Goal: Information Seeking & Learning: Understand process/instructions

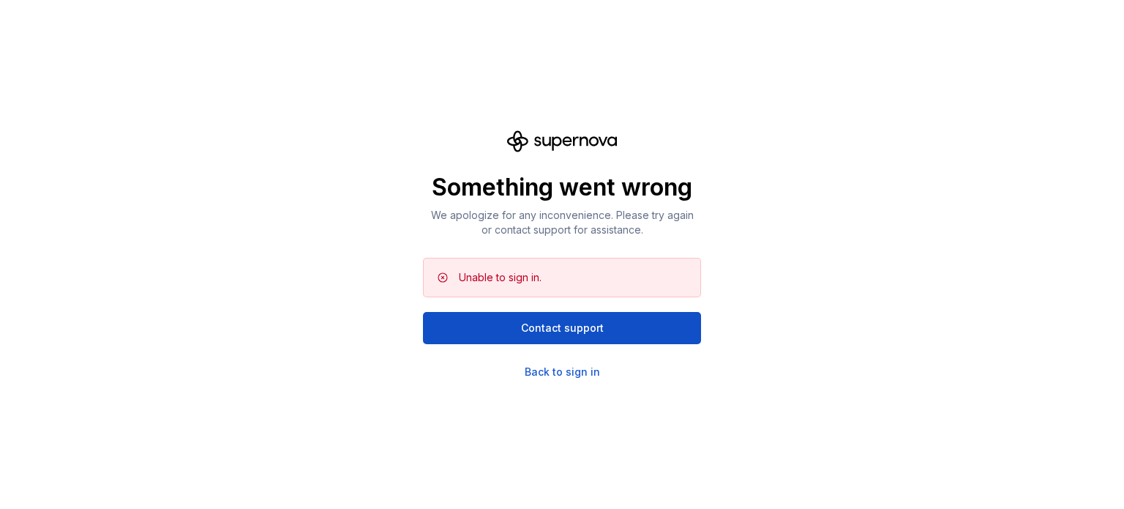
click at [556, 383] on div "Something went wrong We apologize for any inconvenience. Please try again or co…" at bounding box center [562, 254] width 1124 height 509
click at [556, 373] on div "Back to sign in" at bounding box center [562, 372] width 75 height 15
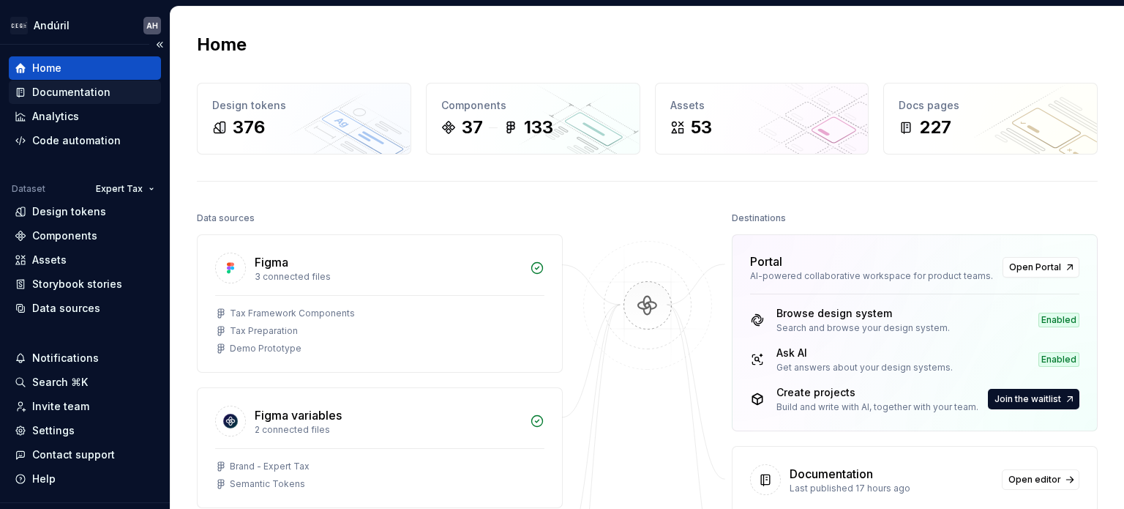
click at [95, 90] on div "Documentation" at bounding box center [71, 92] width 78 height 15
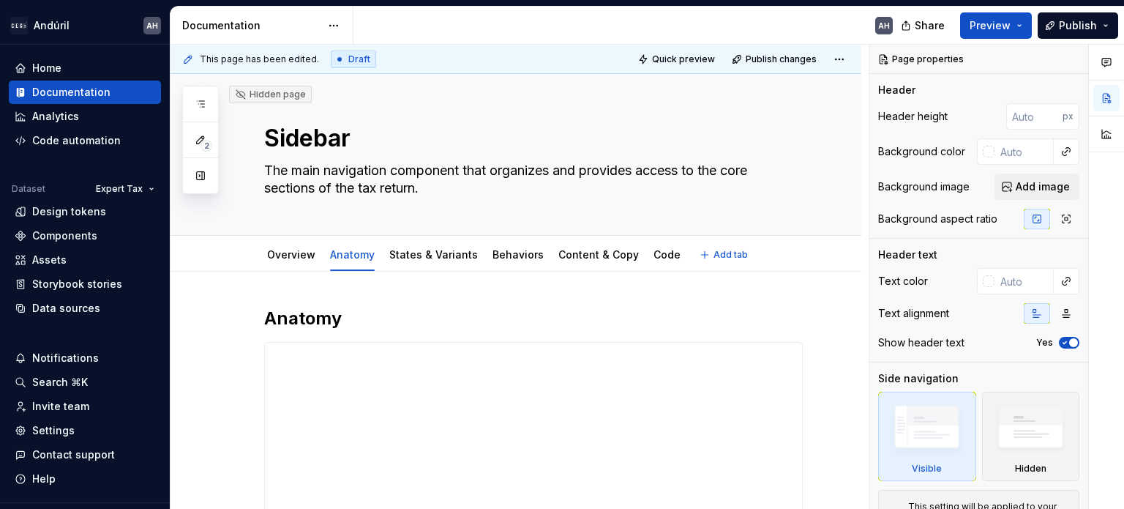
type textarea "*"
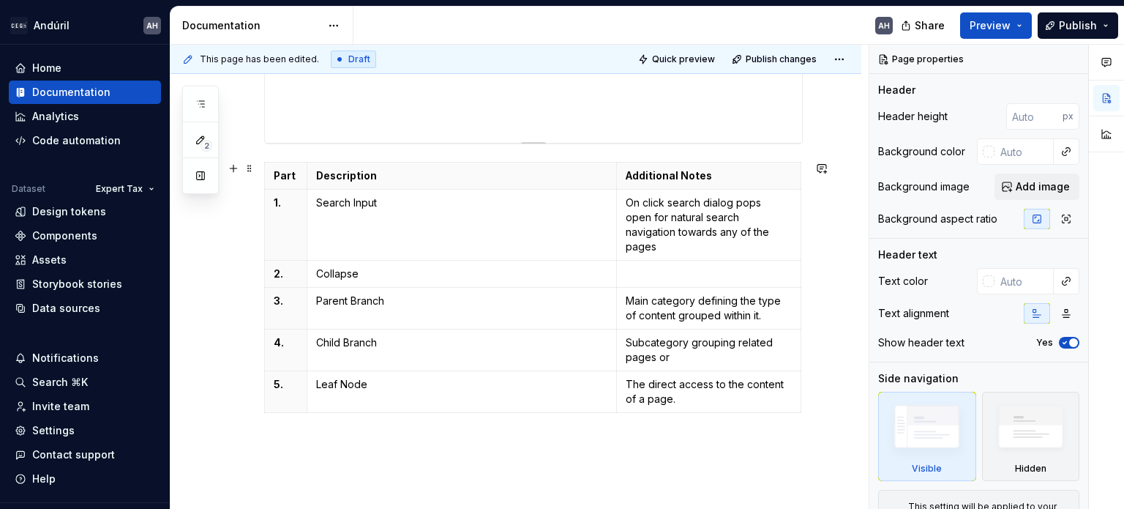
scroll to position [556, 0]
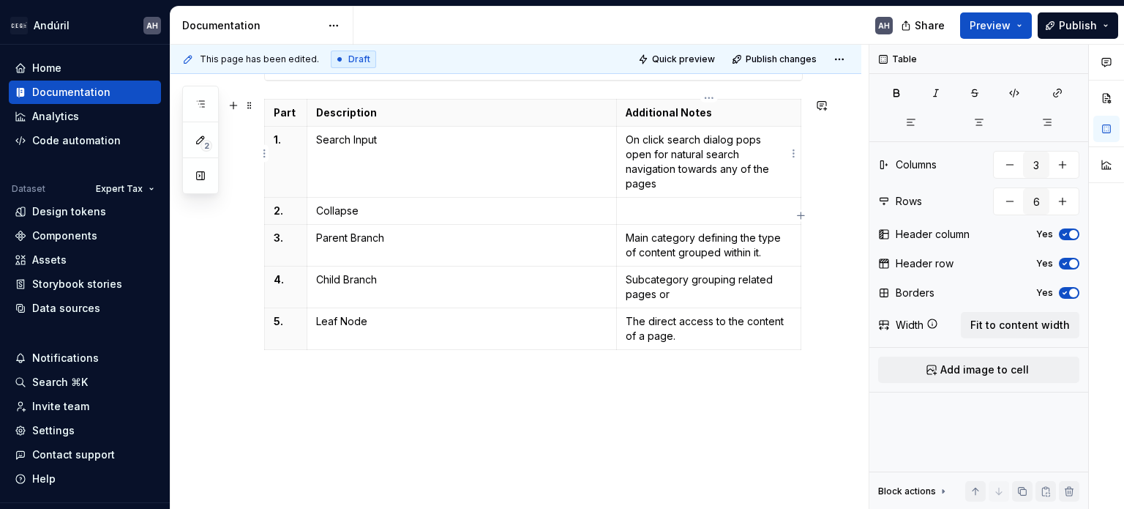
click at [720, 169] on p "On click search dialog pops open for natural search navigation towards any of t…" at bounding box center [709, 162] width 166 height 59
click at [762, 168] on p "On click search dialog pops open for natural search navigation towards any of t…" at bounding box center [709, 162] width 166 height 59
click at [742, 276] on p "Subcategory grouping related pages or" at bounding box center [709, 286] width 166 height 29
click at [756, 272] on p "Subcategory grouping related pages or" at bounding box center [709, 286] width 166 height 29
click at [723, 277] on p "Subcategory grouping related pages or" at bounding box center [709, 286] width 166 height 29
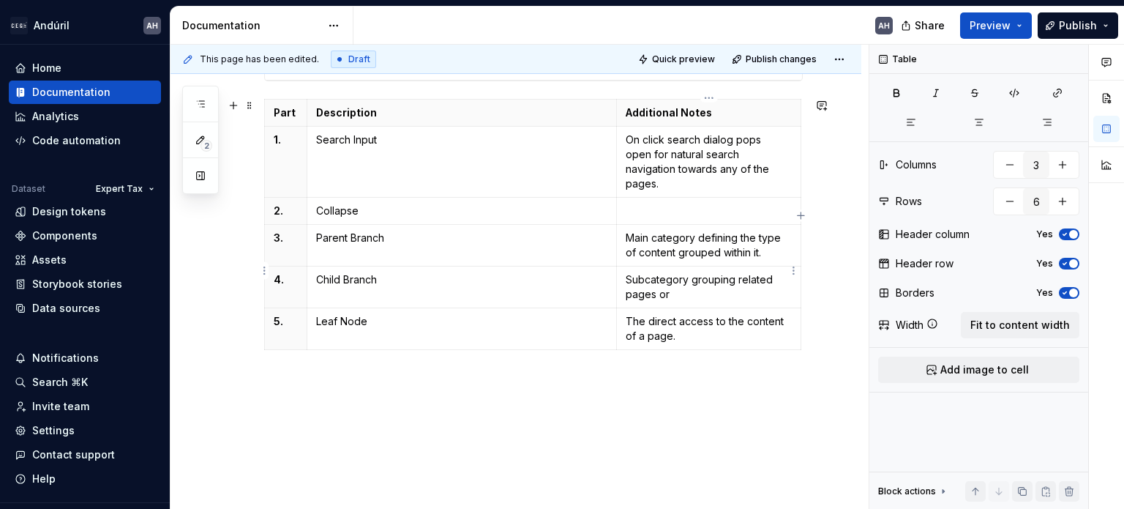
click at [691, 272] on p "Subcategory grouping related pages or" at bounding box center [709, 286] width 166 height 29
type textarea "*"
click at [690, 275] on p "Subcategory grouping related pages or" at bounding box center [709, 286] width 166 height 29
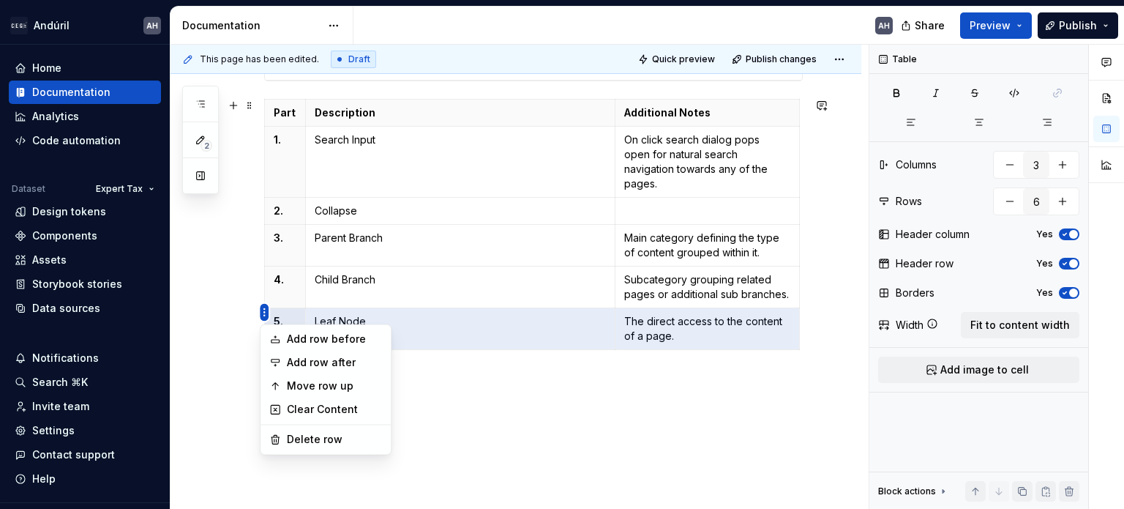
click at [266, 310] on html "Andúril AH Home Documentation Analytics Code automation Dataset Expert Tax Desi…" at bounding box center [562, 254] width 1124 height 509
click at [307, 343] on div "Add row before" at bounding box center [334, 339] width 95 height 15
type input "7"
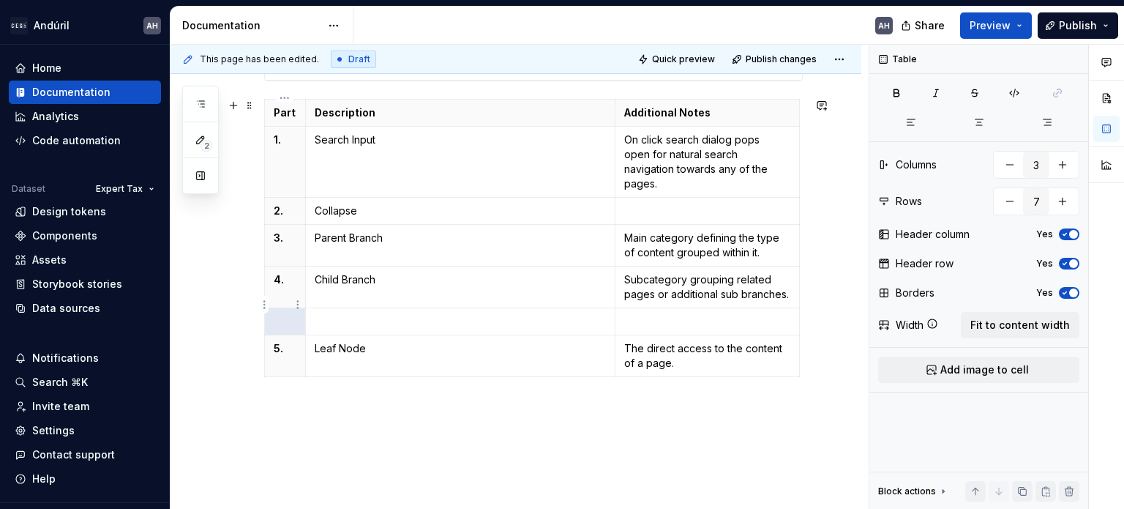
click at [282, 314] on p at bounding box center [285, 321] width 23 height 15
click at [362, 314] on p at bounding box center [460, 321] width 291 height 15
drag, startPoint x: 684, startPoint y: 263, endPoint x: 624, endPoint y: 266, distance: 60.9
click at [624, 272] on p "Subcategory grouping related pages or additional sub branches." at bounding box center [707, 286] width 166 height 29
click at [690, 277] on p "Category grouping related pages or additional sub branches." at bounding box center [707, 286] width 166 height 29
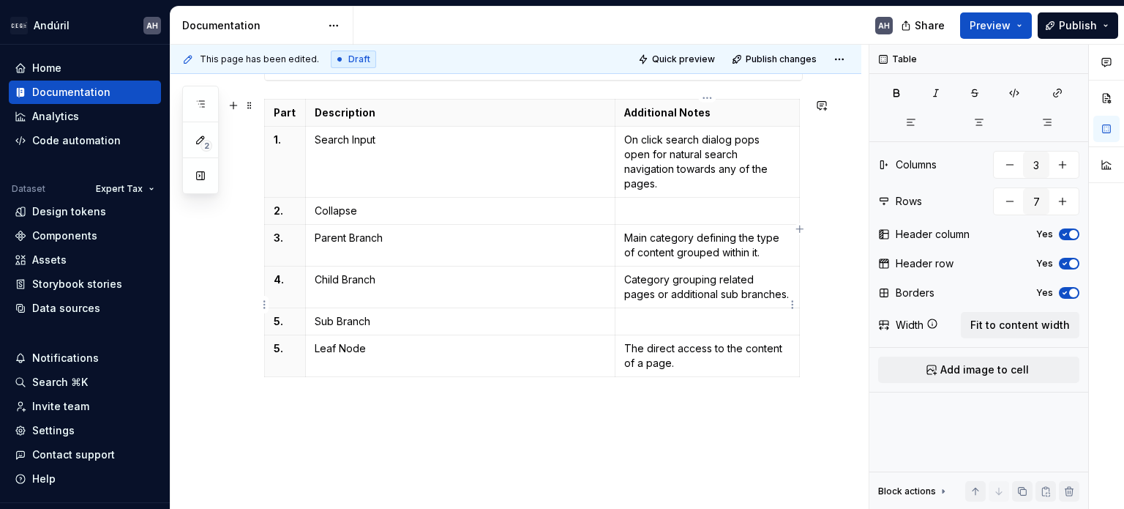
click at [747, 314] on p at bounding box center [707, 321] width 166 height 15
click at [751, 272] on p "Category grouping related pages or additional sub branches." at bounding box center [707, 286] width 166 height 29
click at [747, 314] on p at bounding box center [707, 321] width 166 height 15
click at [753, 272] on p "Category grouping related pages or additional sub branches." at bounding box center [707, 286] width 166 height 29
click at [758, 279] on p "Category grouping related pages or additional sub branches." at bounding box center [707, 286] width 166 height 29
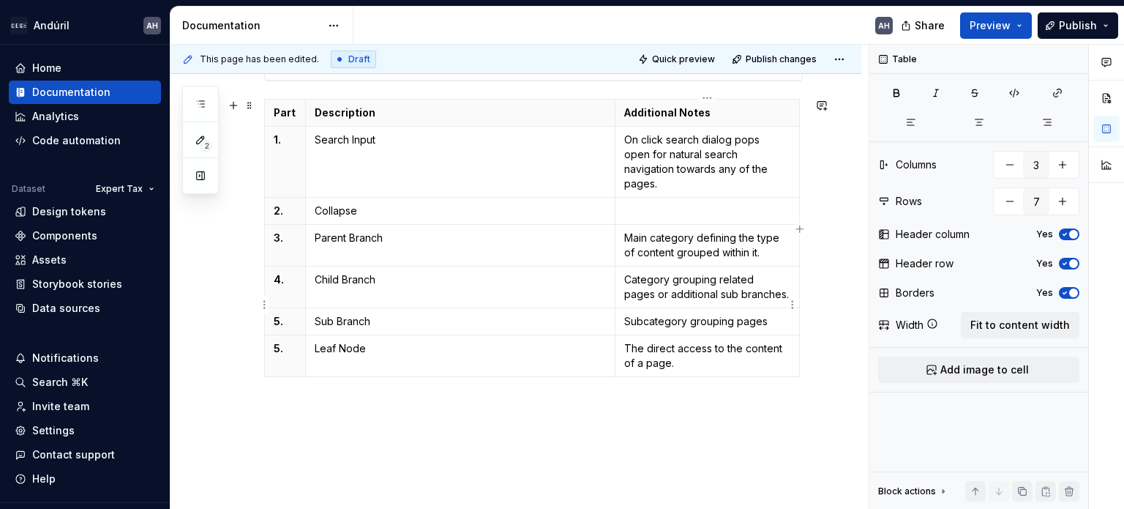
click at [681, 314] on p "Subcategory grouping pages" at bounding box center [707, 321] width 166 height 15
click at [764, 314] on p "Subcategory grouping pages" at bounding box center [707, 321] width 166 height 15
click at [738, 314] on p "Subcategory grouping pages" at bounding box center [707, 321] width 166 height 15
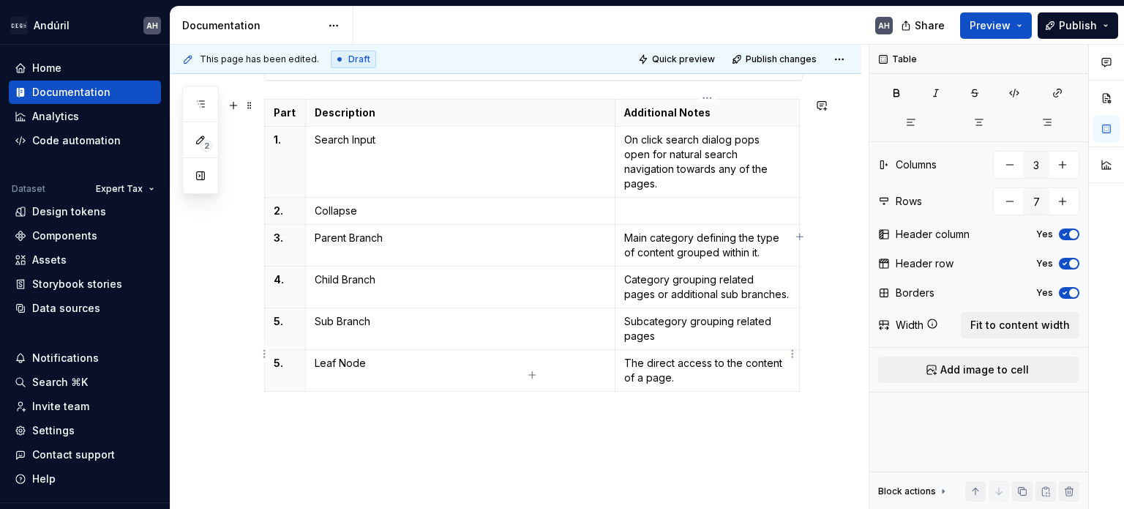
click at [707, 356] on p "The direct access to the content of a page." at bounding box center [707, 370] width 166 height 29
click at [703, 357] on p "The direct access to the content of a page." at bounding box center [707, 370] width 166 height 29
click at [706, 314] on p "Subcategory grouping related pages" at bounding box center [707, 328] width 166 height 29
click at [397, 356] on p "Leaf Node" at bounding box center [460, 363] width 291 height 15
click at [677, 318] on p "Subcategory grouping related pages" at bounding box center [707, 328] width 166 height 29
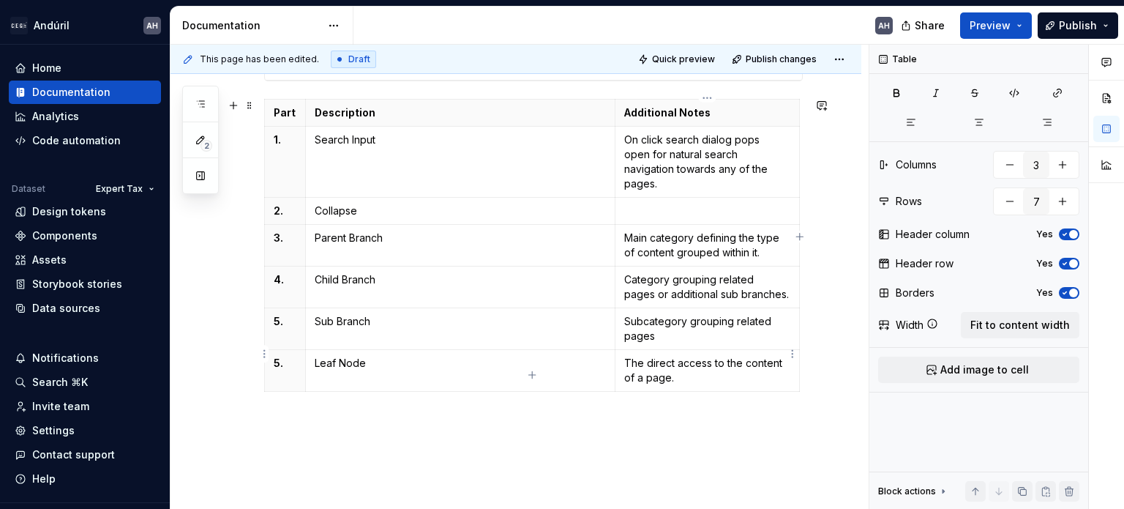
click at [702, 356] on p "The direct access to the content of a page." at bounding box center [707, 370] width 166 height 29
click at [700, 321] on p "Subcategory grouping related pages" at bounding box center [707, 328] width 166 height 29
click at [407, 356] on p "Leaf Node" at bounding box center [460, 363] width 291 height 15
click at [696, 364] on p "The direct access to the content of a page." at bounding box center [707, 370] width 166 height 29
click at [583, 449] on div "**********" at bounding box center [516, 142] width 691 height 852
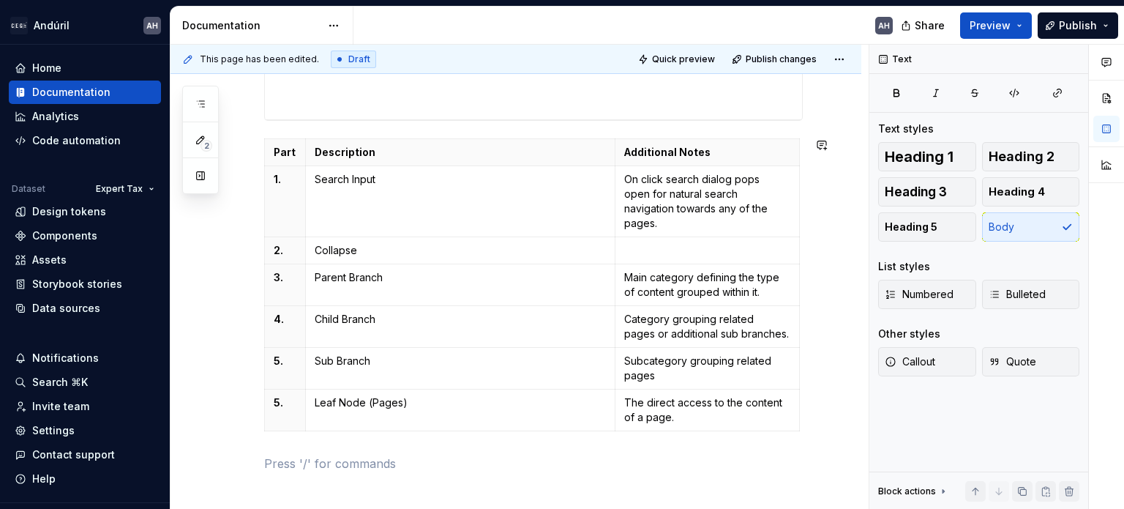
scroll to position [482, 0]
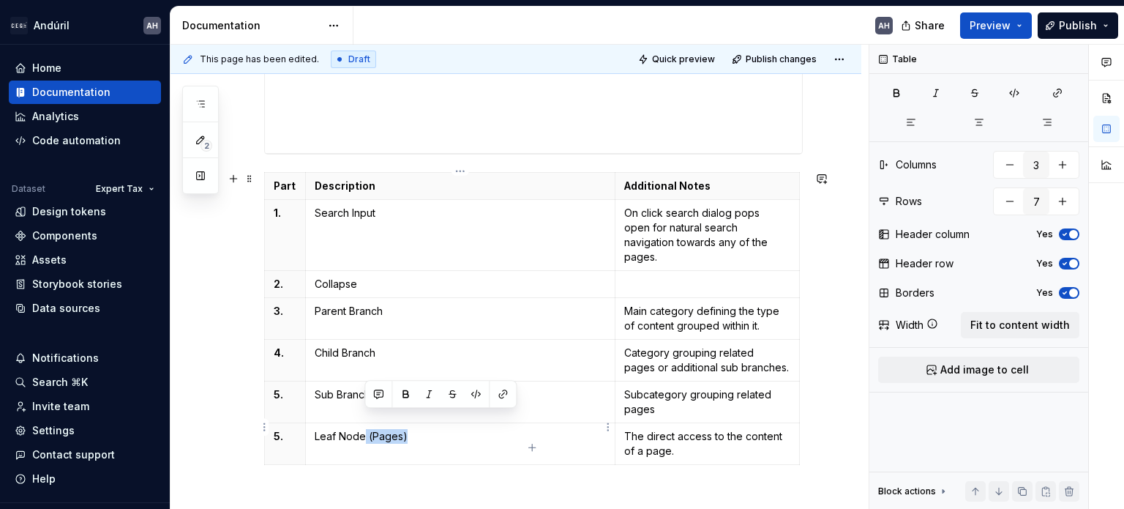
drag, startPoint x: 363, startPoint y: 418, endPoint x: 416, endPoint y: 418, distance: 52.7
click at [416, 429] on p "Leaf Node (Pages)" at bounding box center [460, 436] width 291 height 15
click at [736, 348] on p "Category grouping related pages or additional sub branches." at bounding box center [707, 360] width 166 height 29
click at [764, 346] on p "Category grouping related pages or additional sub branches." at bounding box center [707, 360] width 166 height 29
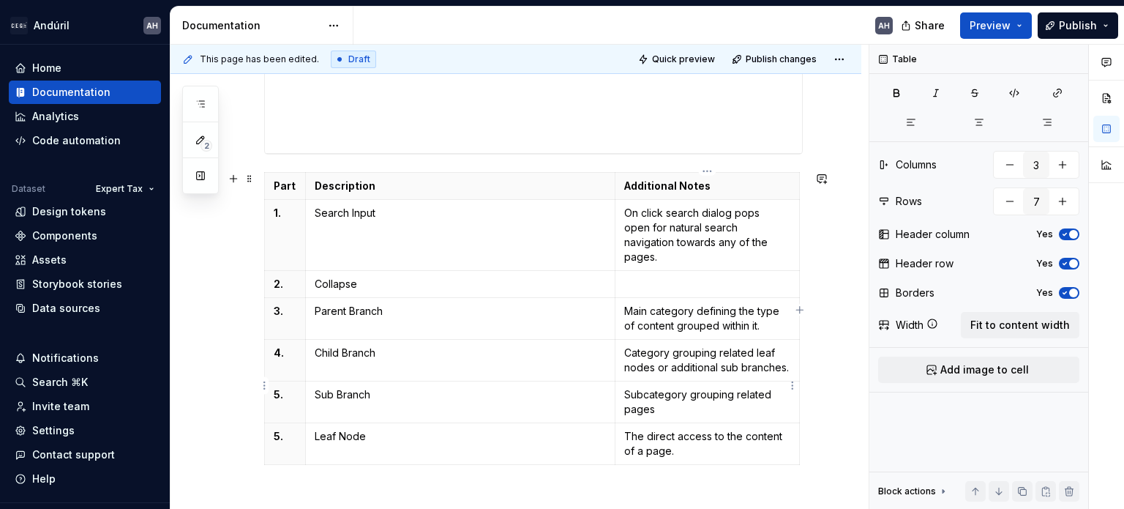
click at [649, 392] on p "Subcategory grouping related pages" at bounding box center [707, 401] width 166 height 29
click at [717, 445] on td "The direct access to the content of a page." at bounding box center [708, 444] width 184 height 42
click at [274, 429] on p "5." at bounding box center [285, 436] width 23 height 15
click at [337, 251] on td "Search Input" at bounding box center [460, 235] width 310 height 71
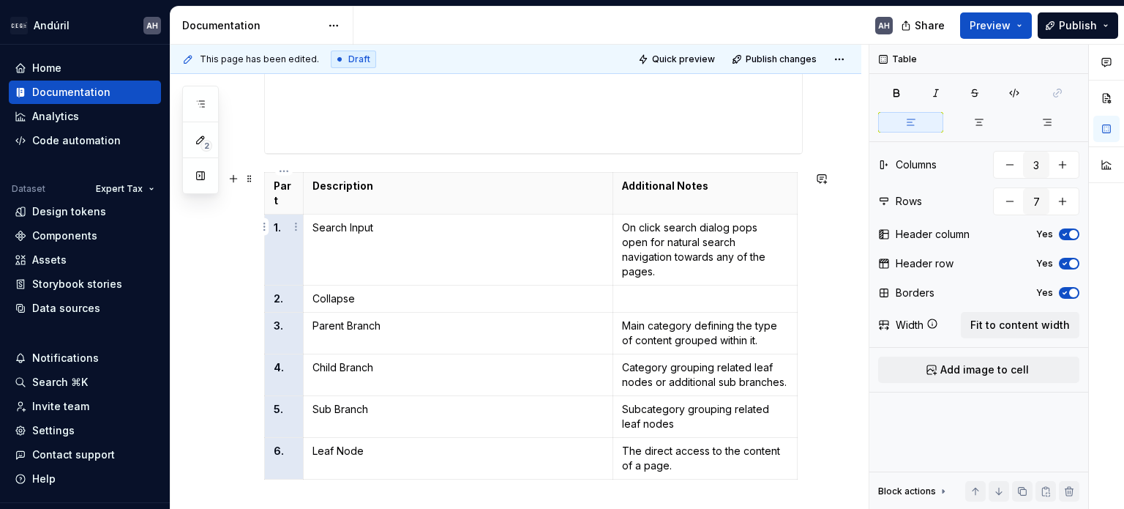
drag, startPoint x: 284, startPoint y: 420, endPoint x: 278, endPoint y: 225, distance: 195.5
click at [278, 225] on tbody "Part Description Additional Notes 1. Search Input On click search dialog pops o…" at bounding box center [531, 326] width 533 height 307
click at [982, 122] on icon "button" at bounding box center [980, 122] width 12 height 12
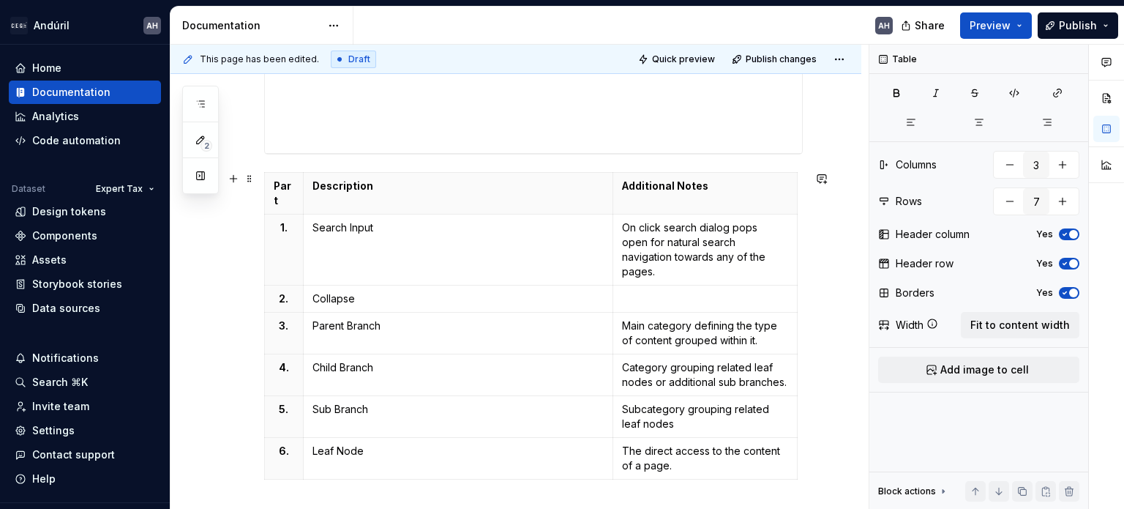
click at [430, 354] on td "Child Branch" at bounding box center [458, 375] width 310 height 42
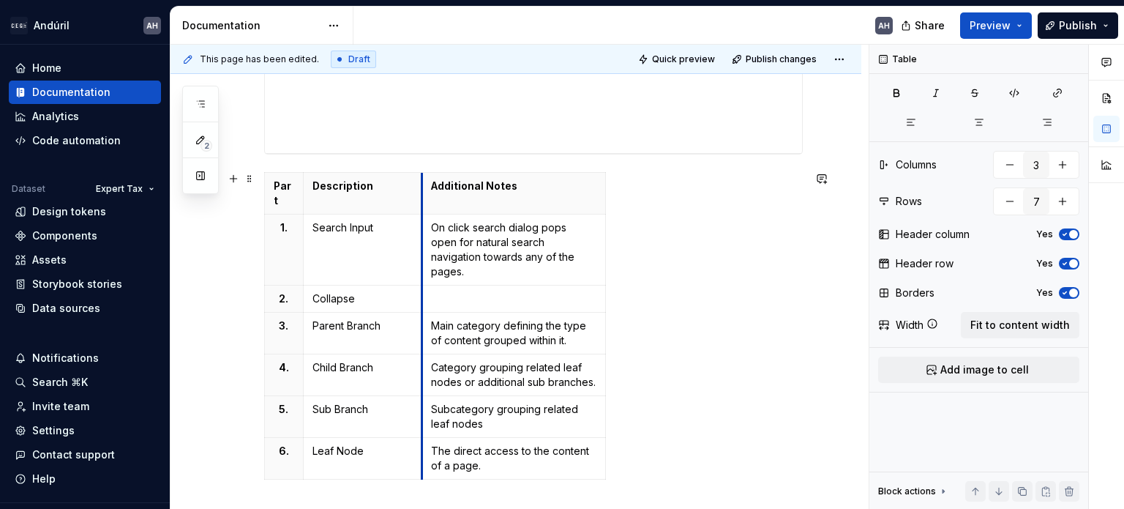
drag, startPoint x: 611, startPoint y: 365, endPoint x: 419, endPoint y: 347, distance: 192.6
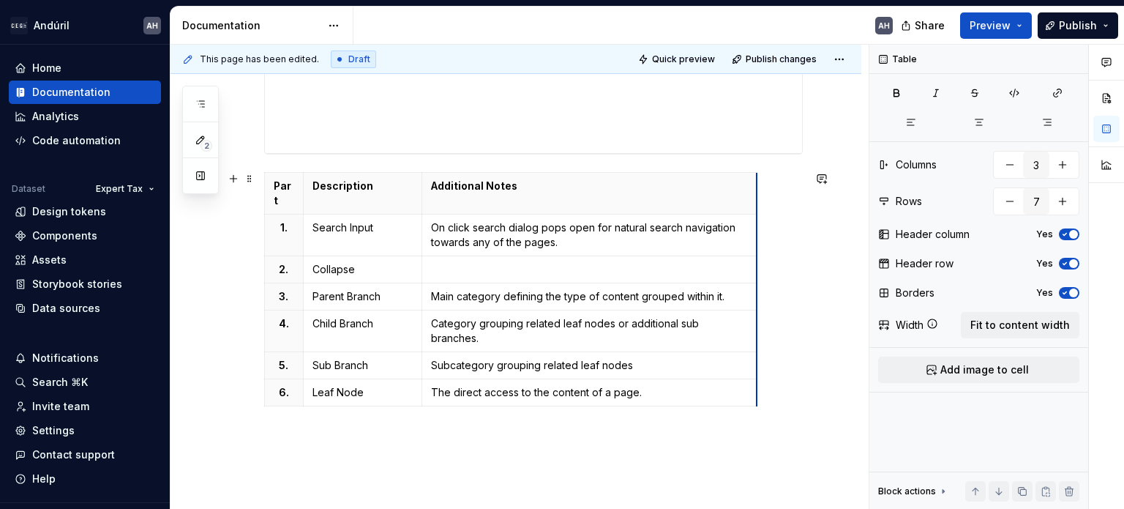
drag, startPoint x: 605, startPoint y: 283, endPoint x: 757, endPoint y: 283, distance: 151.5
click at [509, 430] on div "**********" at bounding box center [533, 144] width 539 height 641
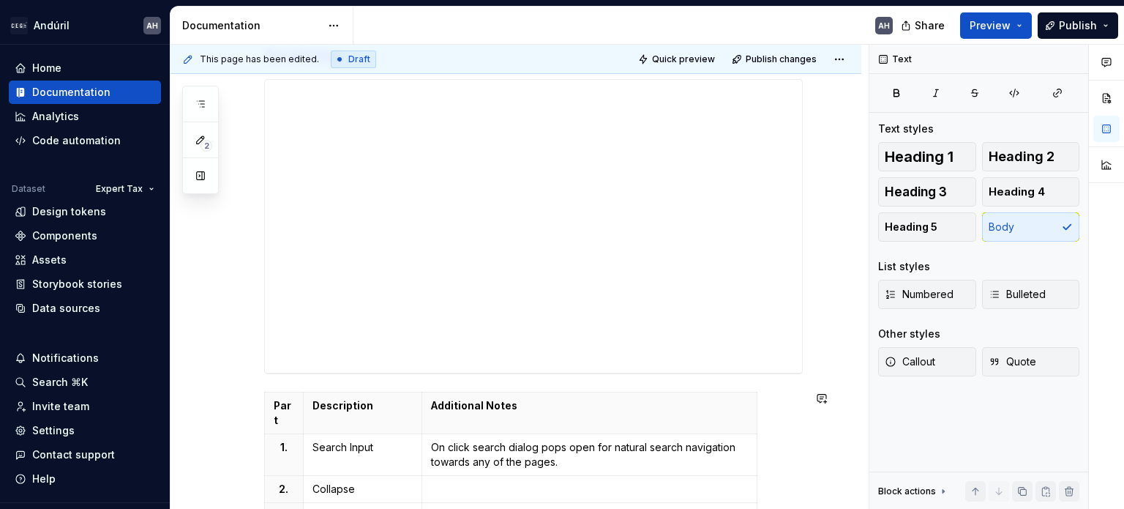
scroll to position [0, 0]
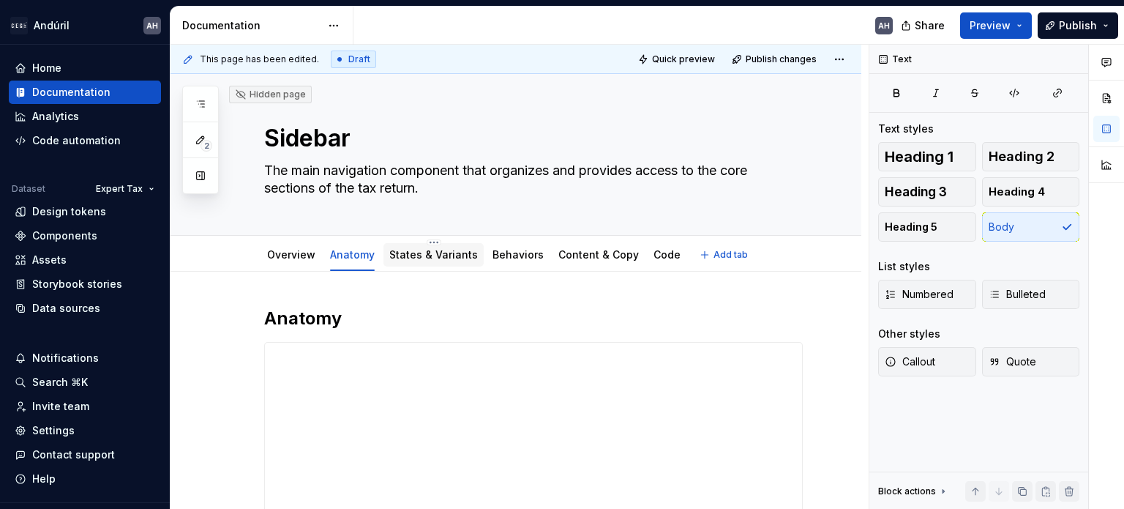
click at [427, 264] on div "States & Variants" at bounding box center [434, 254] width 100 height 23
click at [512, 257] on link "Behaviors" at bounding box center [518, 254] width 51 height 12
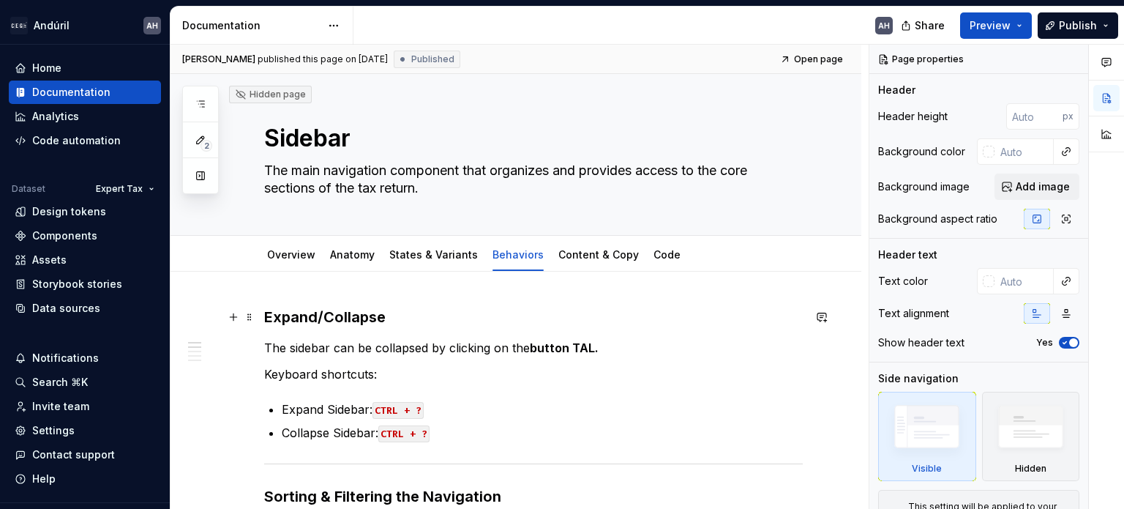
click at [421, 316] on h3 "Expand/Collapse" at bounding box center [533, 317] width 539 height 20
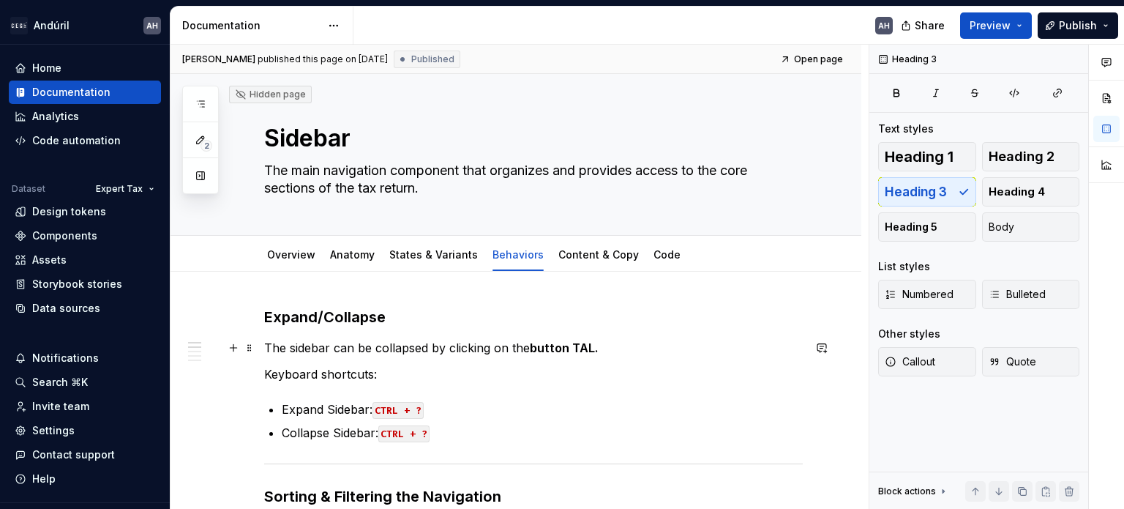
click at [422, 351] on p "The sidebar can be collapsed by clicking on the button TAL." at bounding box center [533, 348] width 539 height 18
click at [607, 354] on p "The sidebar can be collapsed by clicking on the button TAL." at bounding box center [533, 348] width 539 height 18
type textarea "*"
click at [504, 348] on p "The sidebar can be collapsed by clicking on the button TAL." at bounding box center [533, 348] width 539 height 18
click at [366, 351] on p "The sidebar can be collapsed by clicking on the button TAL." at bounding box center [533, 348] width 539 height 18
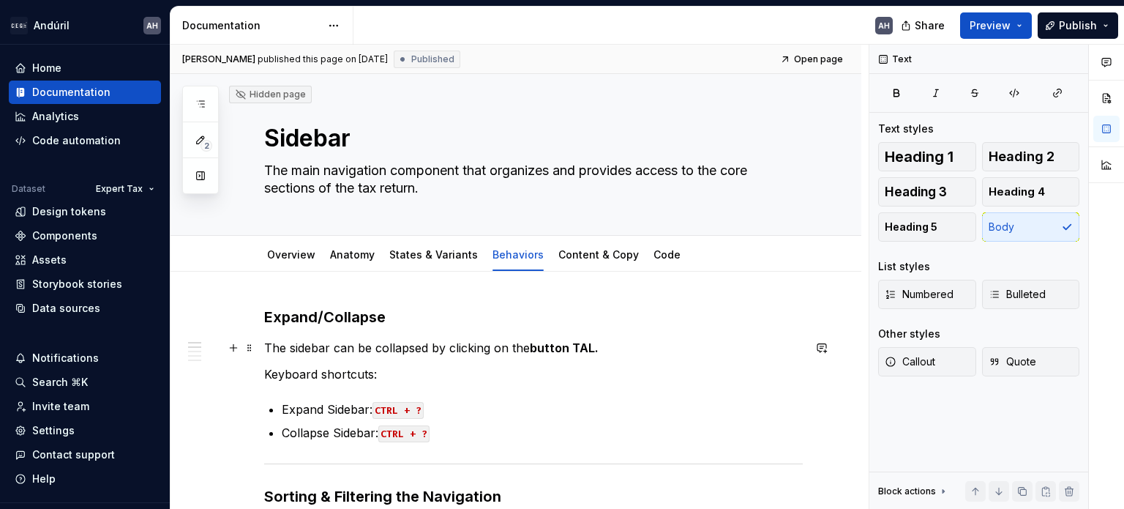
click at [444, 347] on p "The sidebar can be collapsed by clicking on the button TAL." at bounding box center [533, 348] width 539 height 18
click at [520, 349] on p "The sidebar can be collapsed by clicking on the button TAL." at bounding box center [533, 348] width 539 height 18
click at [524, 348] on p "The sidebar can be collapsed by clicking on the button TAL." at bounding box center [533, 348] width 539 height 18
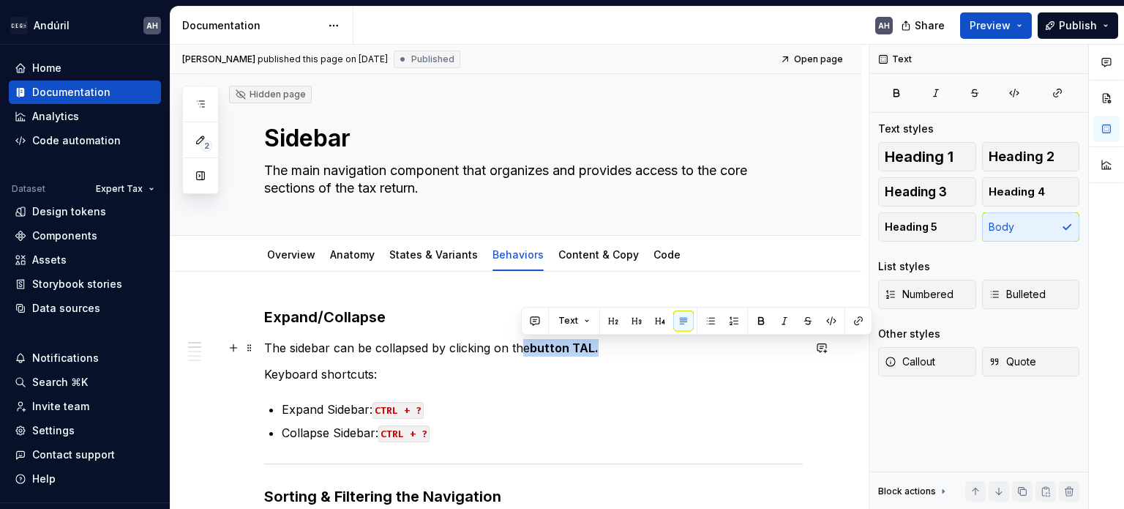
drag, startPoint x: 597, startPoint y: 345, endPoint x: 519, endPoint y: 348, distance: 77.7
click at [519, 348] on p "The sidebar can be collapsed by clicking on the button TAL." at bounding box center [533, 348] width 539 height 18
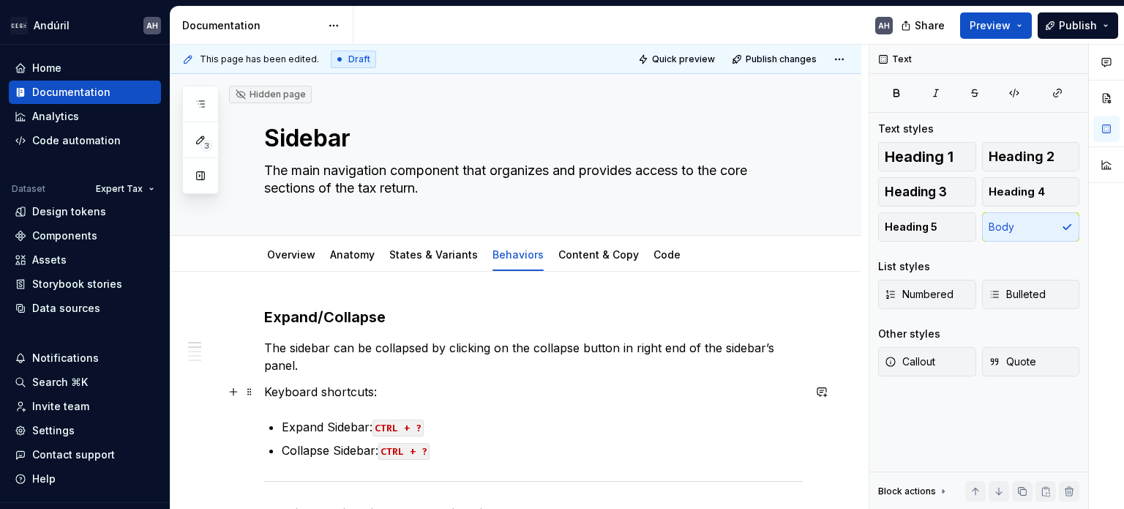
click at [356, 398] on p "Keyboard shortcuts:" at bounding box center [533, 392] width 539 height 18
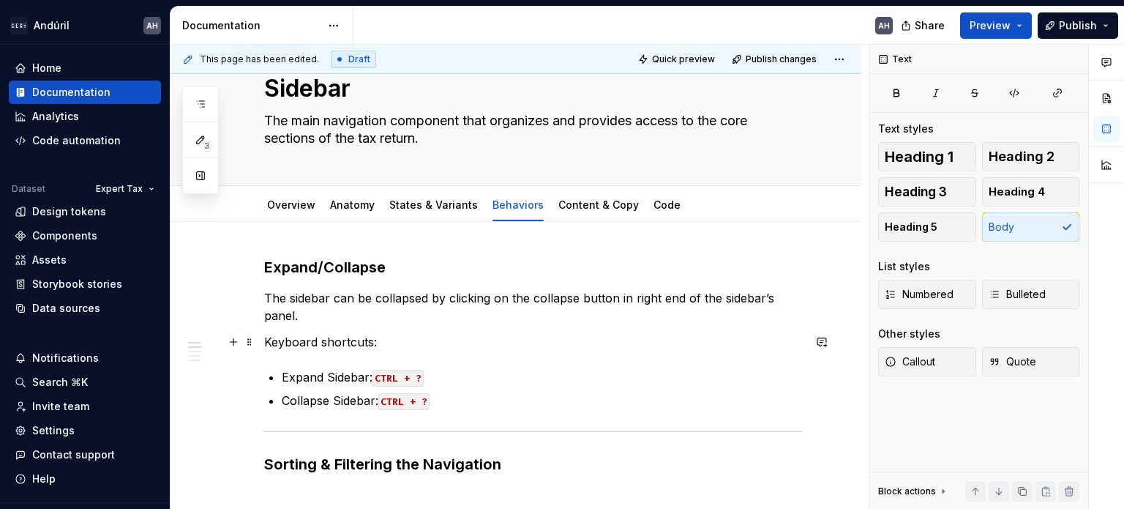
scroll to position [73, 0]
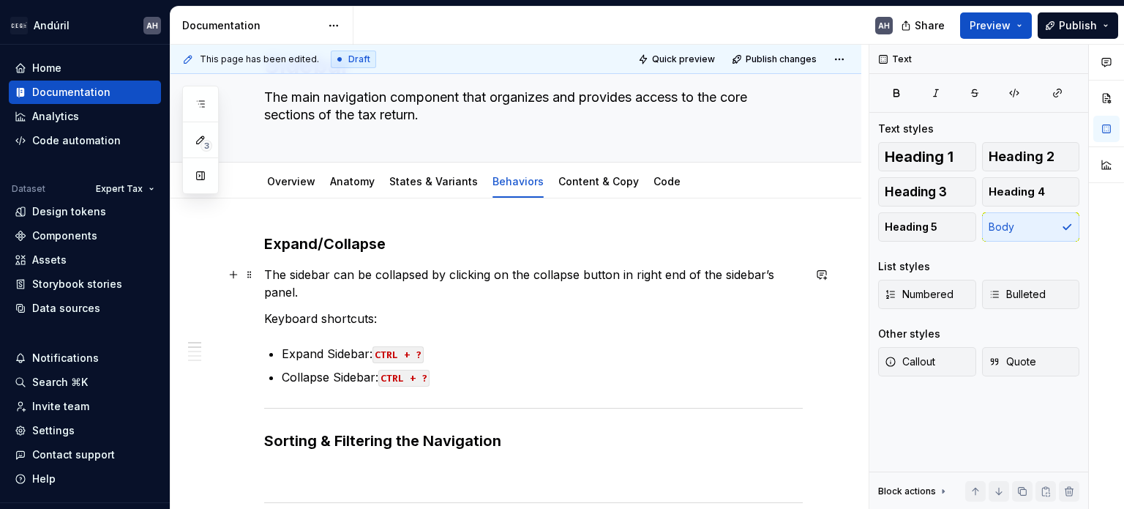
click at [347, 298] on p "The sidebar can be collapsed by clicking on the collapse button in right end of…" at bounding box center [533, 283] width 539 height 35
click at [395, 310] on p "Keyboard shortcuts:" at bounding box center [533, 319] width 539 height 18
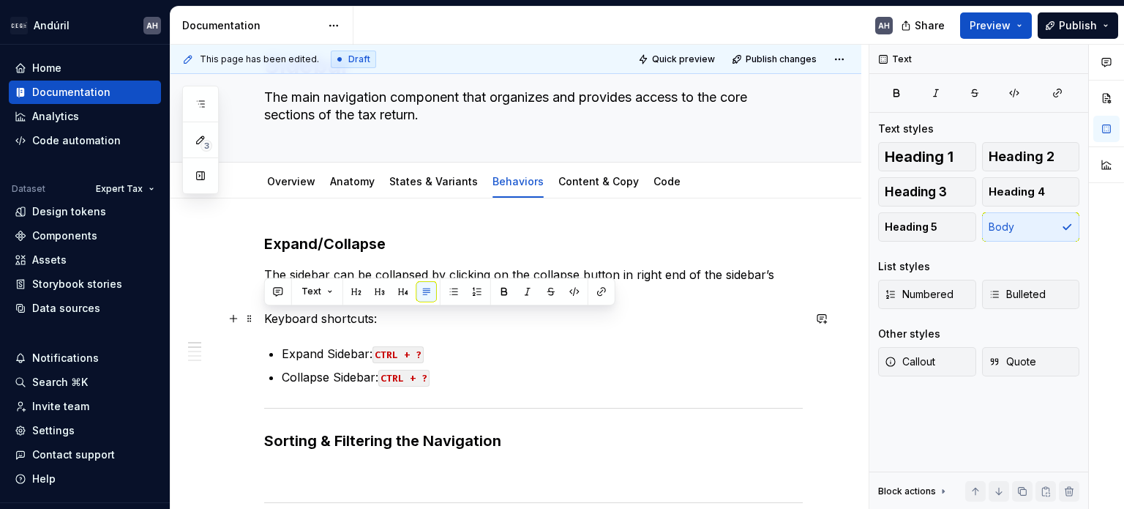
drag, startPoint x: 386, startPoint y: 319, endPoint x: 266, endPoint y: 323, distance: 119.4
click at [266, 323] on p "Keyboard shortcuts:" at bounding box center [533, 319] width 539 height 18
click at [465, 323] on p "Keyboard shortcuts:" at bounding box center [533, 319] width 539 height 18
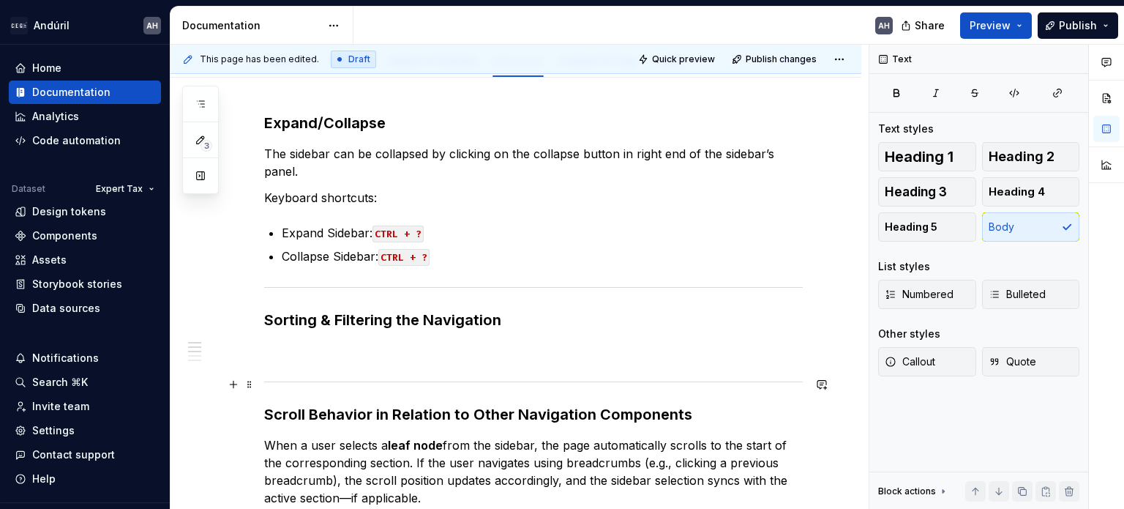
scroll to position [220, 0]
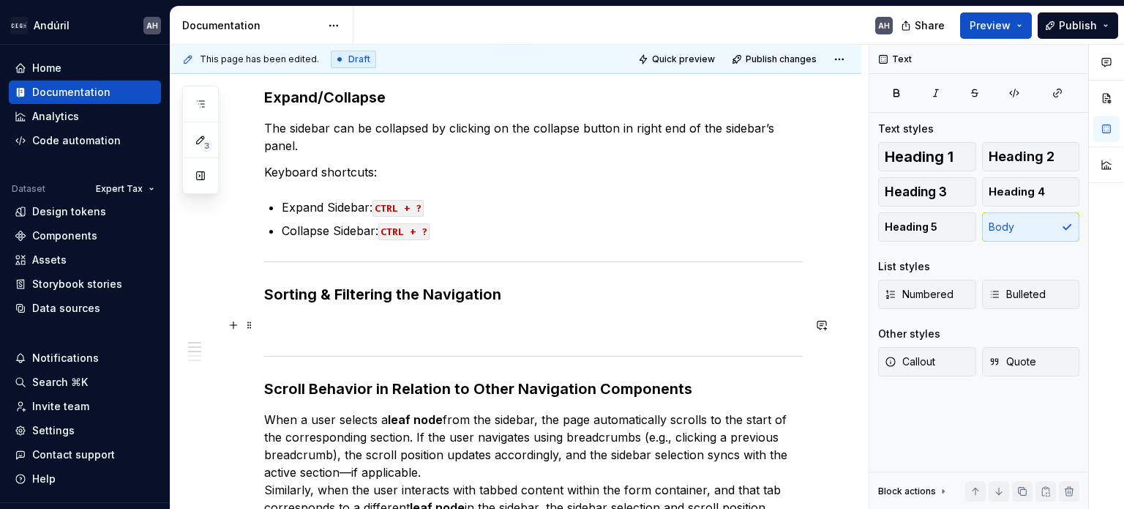
click at [346, 316] on p at bounding box center [533, 325] width 539 height 18
click at [392, 295] on h3 "Sorting & Filtering the Navigation" at bounding box center [533, 294] width 539 height 20
click at [396, 324] on p at bounding box center [533, 325] width 539 height 18
click at [296, 295] on h3 "Sorting & Filtering the Navigation" at bounding box center [533, 294] width 539 height 20
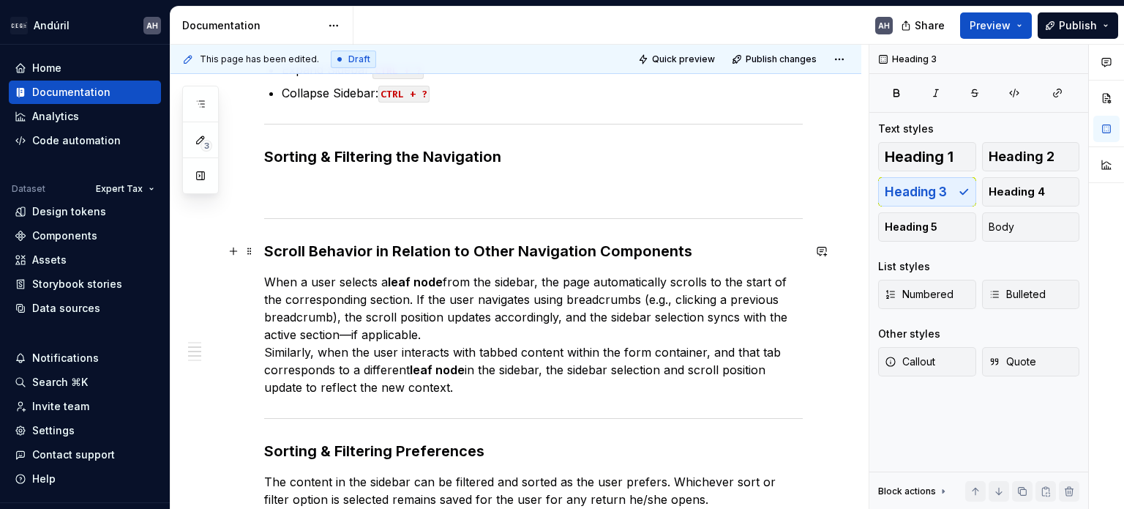
scroll to position [366, 0]
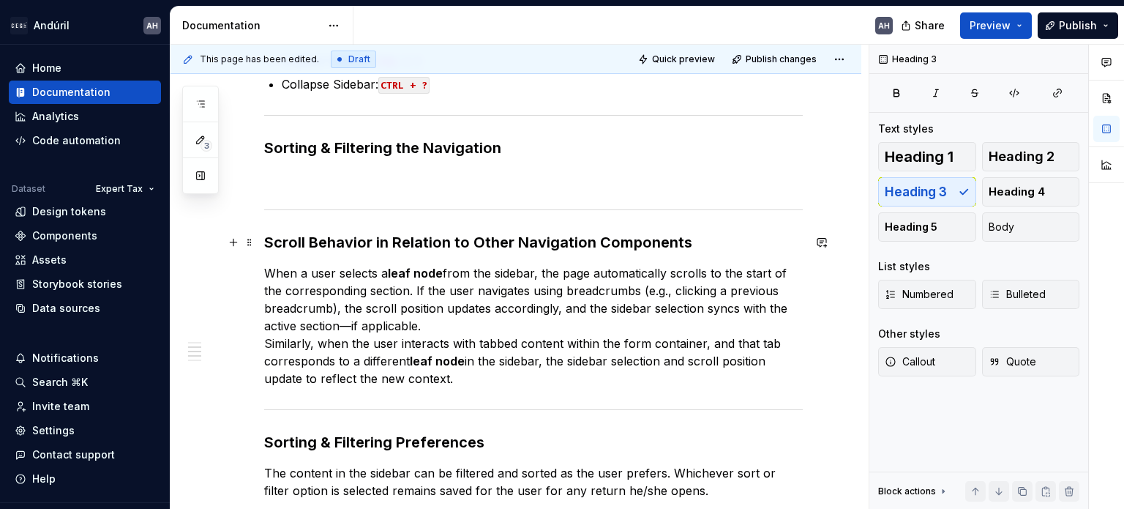
click at [408, 236] on h3 "Scroll Behavior in Relation to Other Navigation Components" at bounding box center [533, 242] width 539 height 20
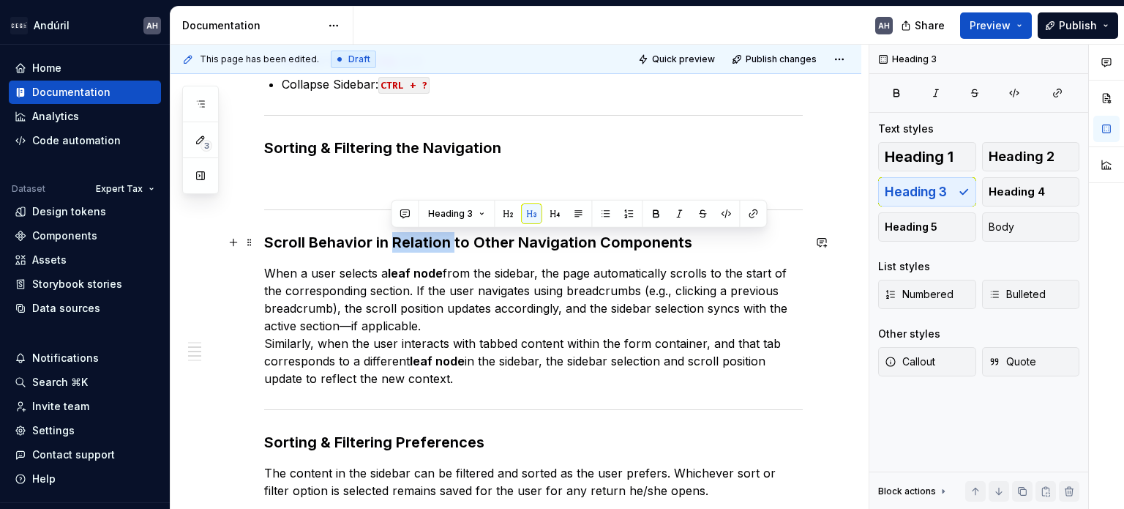
click at [408, 236] on h3 "Scroll Behavior in Relation to Other Navigation Components" at bounding box center [533, 242] width 539 height 20
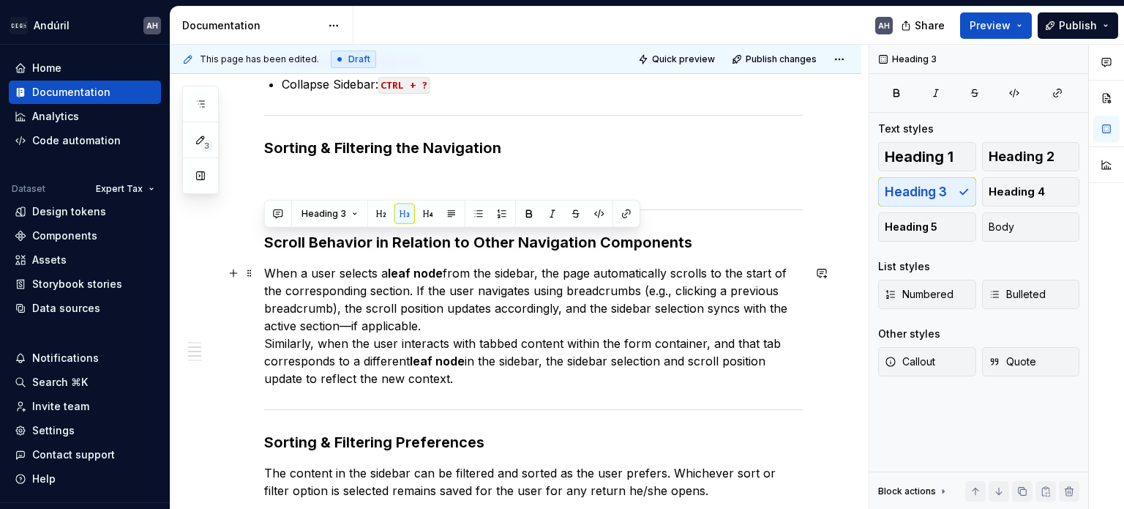
click at [476, 313] on p "When a user selects a leaf node from the sidebar, the page automatically scroll…" at bounding box center [533, 325] width 539 height 123
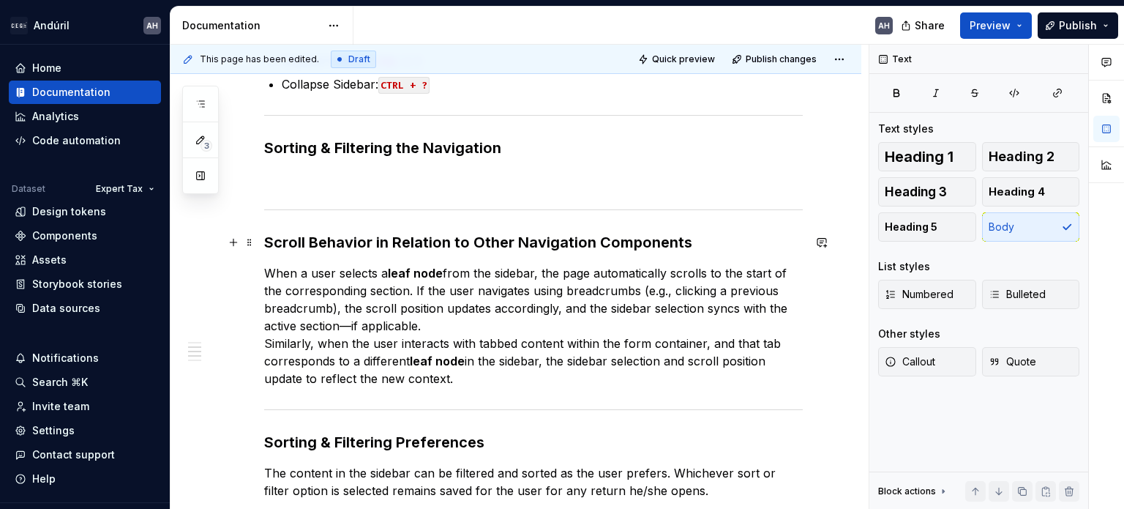
click at [709, 242] on h3 "Scroll Behavior in Relation to Other Navigation Components" at bounding box center [533, 242] width 539 height 20
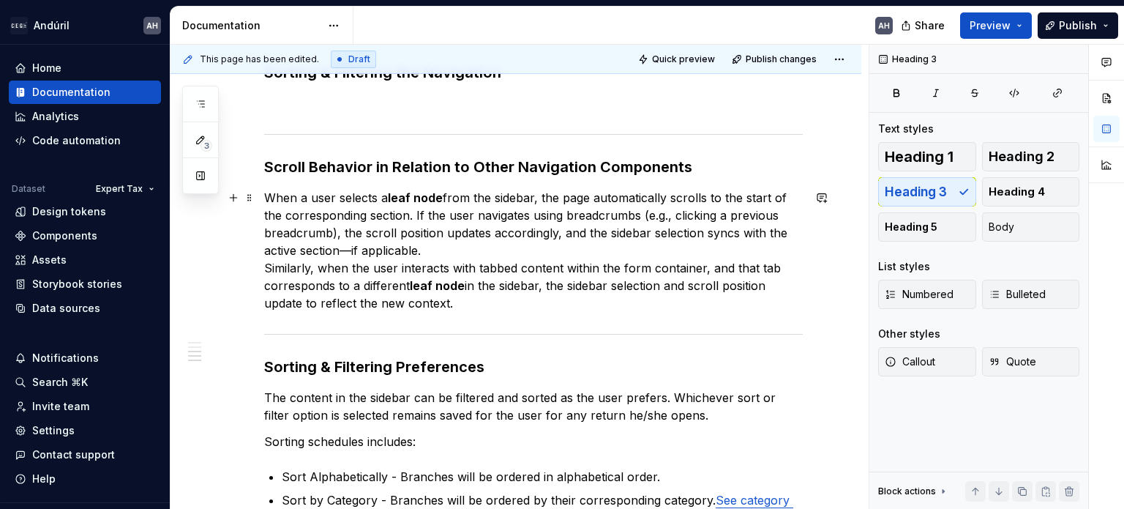
scroll to position [512, 0]
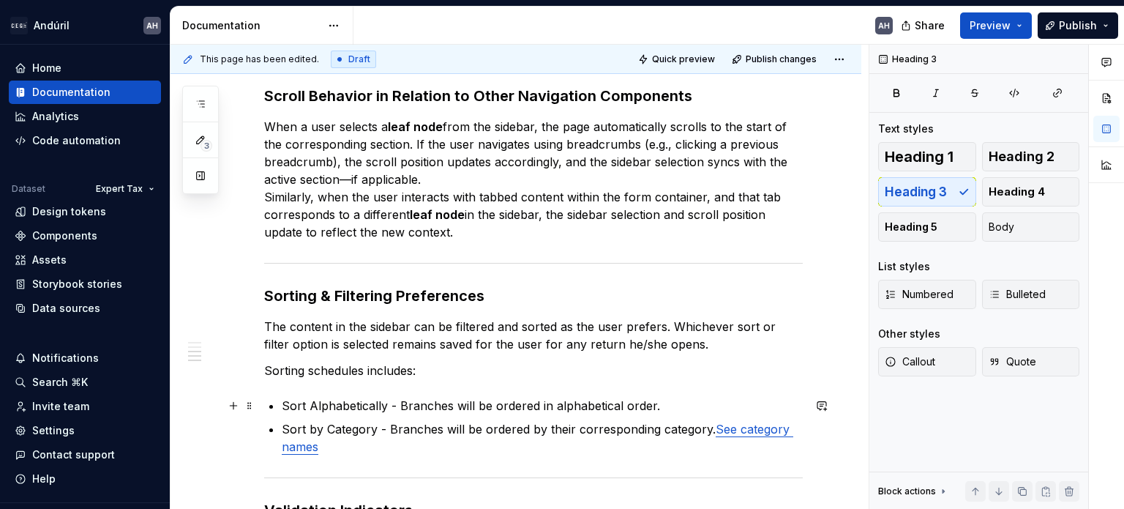
click at [363, 403] on p "Sort Alphabetically - Branches will be ordered in alphabetical order." at bounding box center [542, 406] width 521 height 18
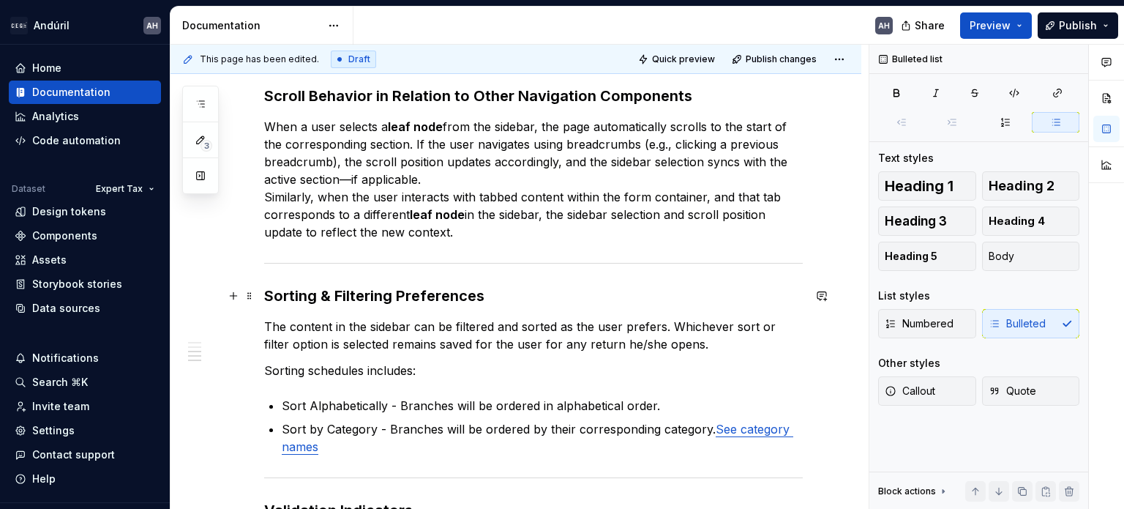
click at [420, 295] on h3 "Sorting & Filtering Preferences" at bounding box center [533, 295] width 539 height 20
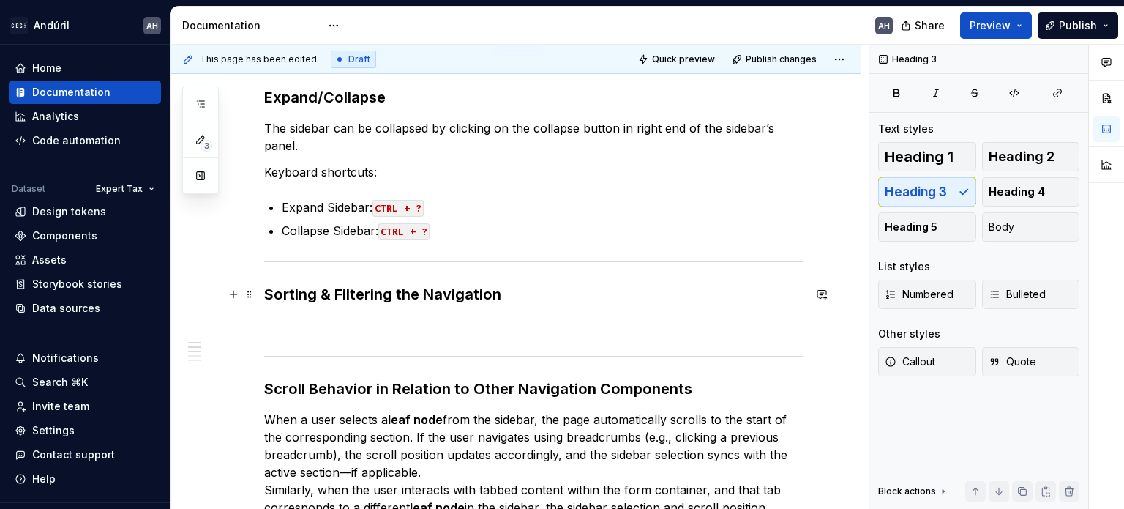
click at [504, 291] on h3 "Sorting & Filtering the Navigation" at bounding box center [533, 294] width 539 height 20
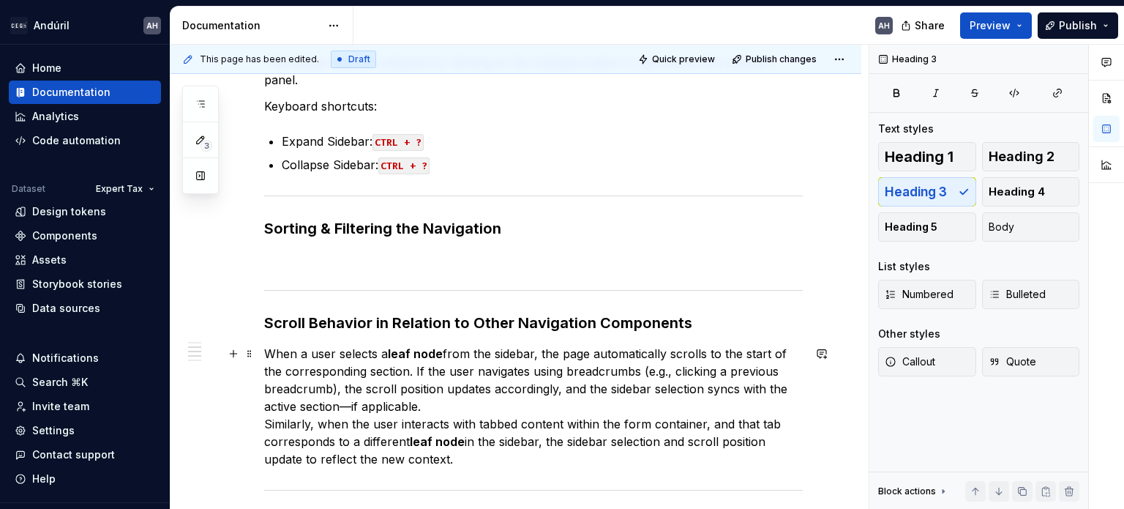
scroll to position [293, 0]
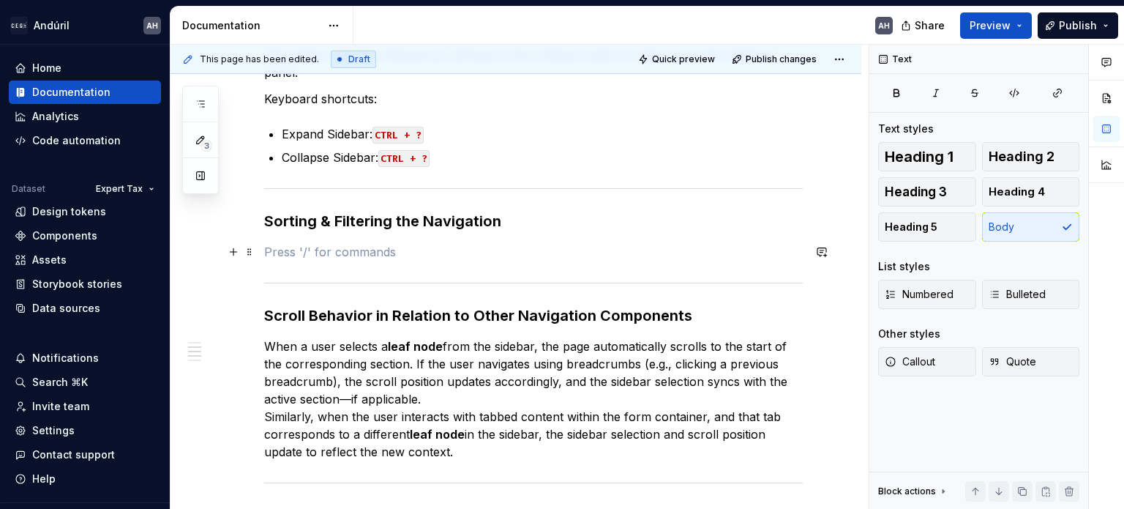
click at [358, 246] on p at bounding box center [533, 252] width 539 height 18
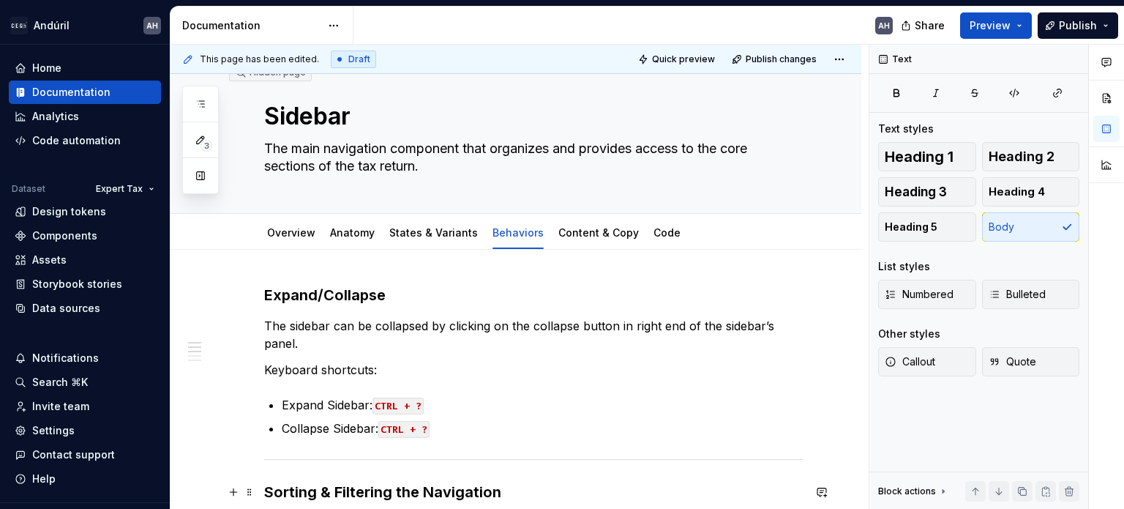
scroll to position [0, 0]
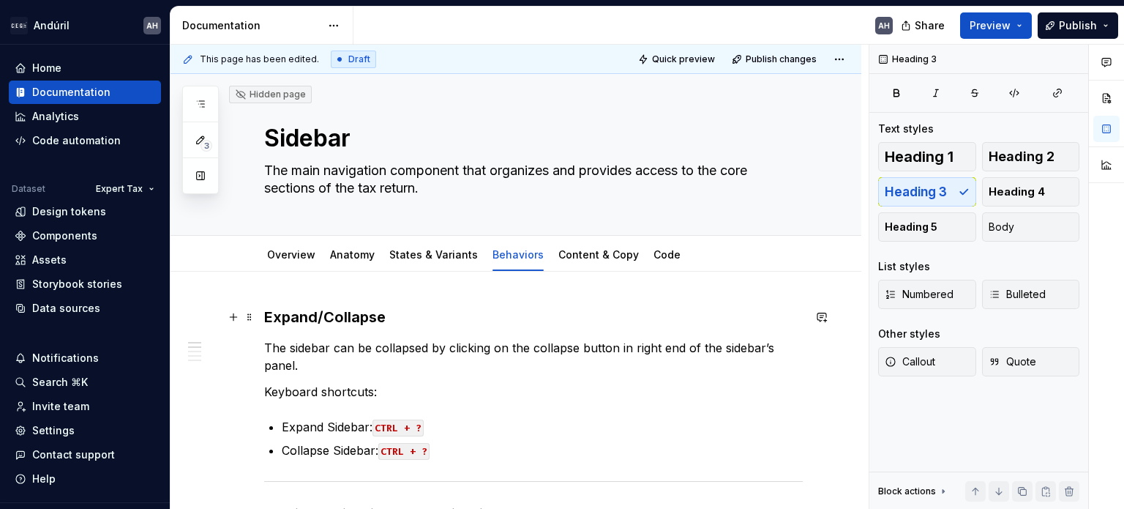
click at [398, 315] on h3 "Expand/Collapse" at bounding box center [533, 317] width 539 height 20
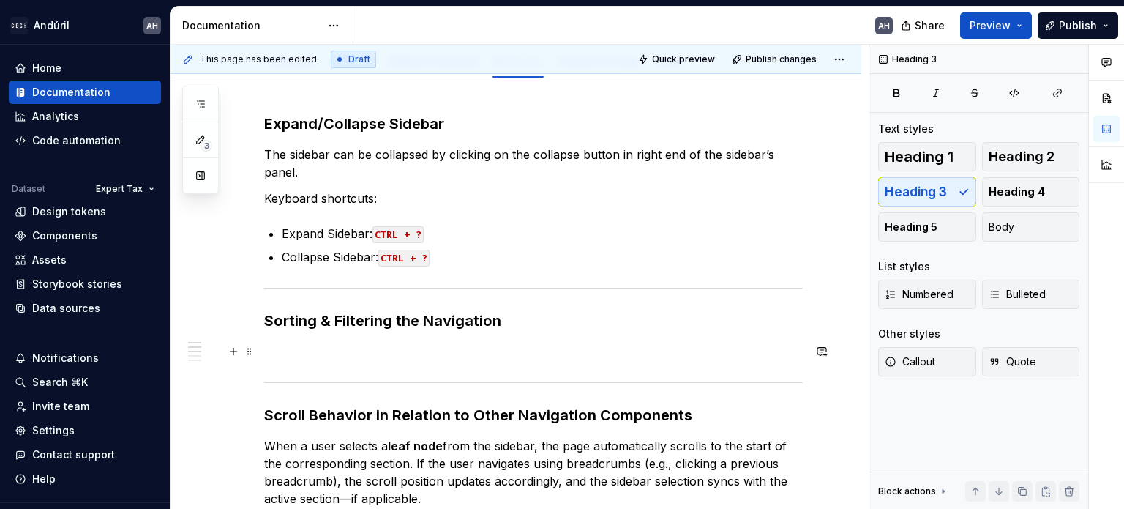
scroll to position [293, 0]
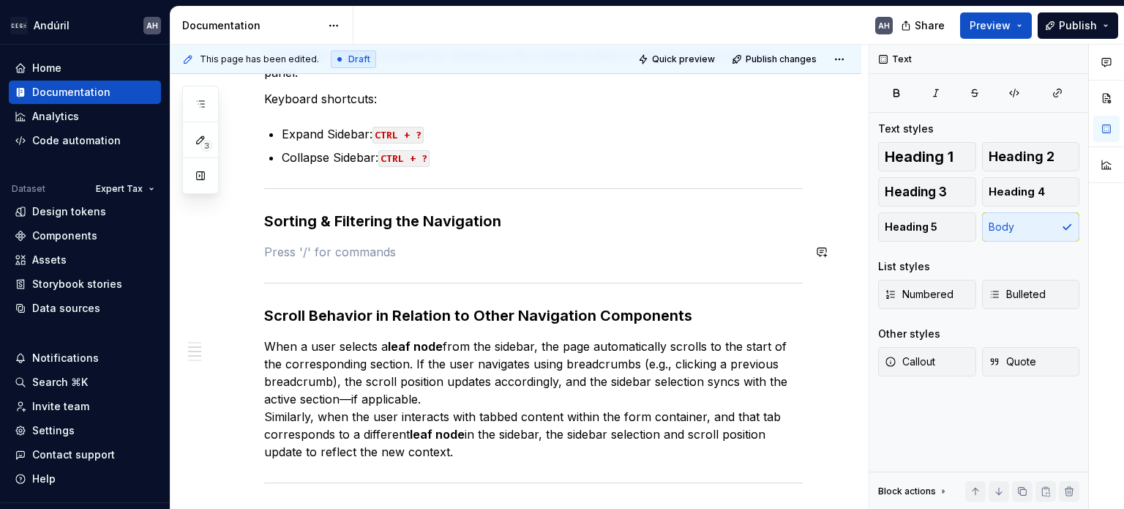
click at [357, 240] on div "Expand/Collapse Sidebar The sidebar can be collapsed by clicking on the collaps…" at bounding box center [533, 494] width 539 height 960
click at [399, 217] on h3 "Sorting & Filtering the Navigation" at bounding box center [533, 221] width 539 height 20
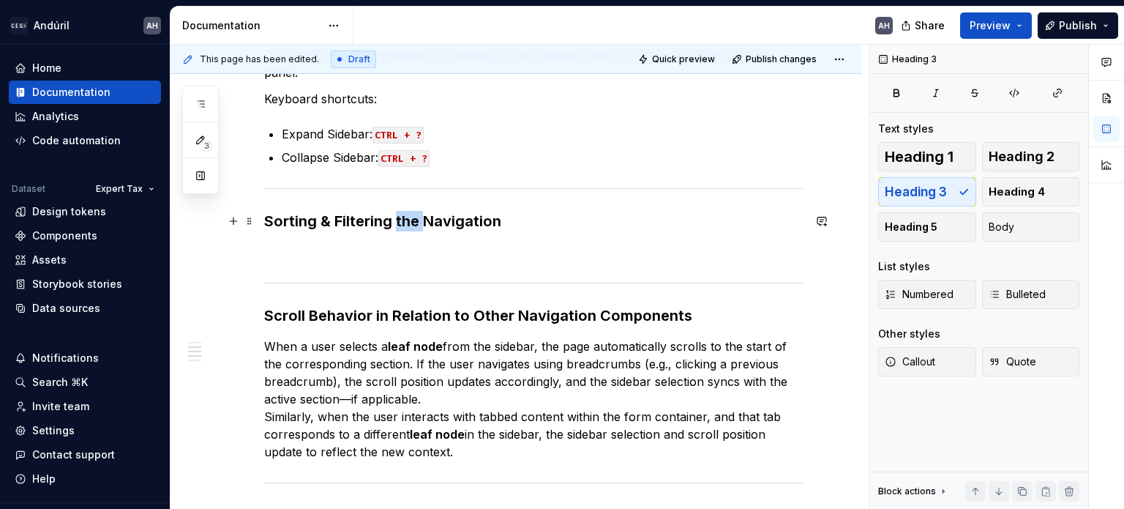
click at [399, 217] on h3 "Sorting & Filtering the Navigation" at bounding box center [533, 221] width 539 height 20
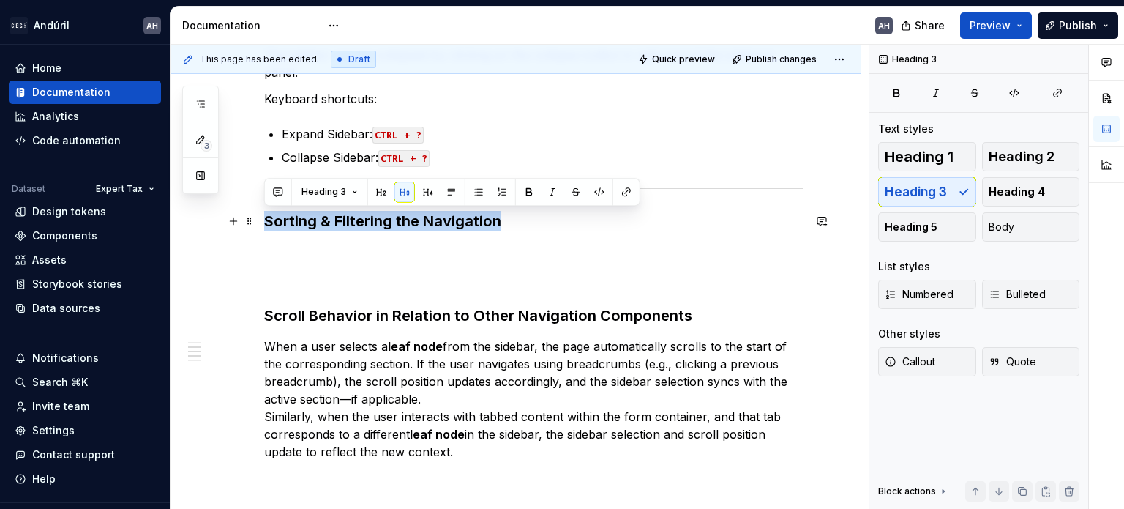
click at [399, 217] on h3 "Sorting & Filtering the Navigation" at bounding box center [533, 221] width 539 height 20
click at [288, 225] on h3 "Sorting & Filtering the Navigation" at bounding box center [533, 221] width 539 height 20
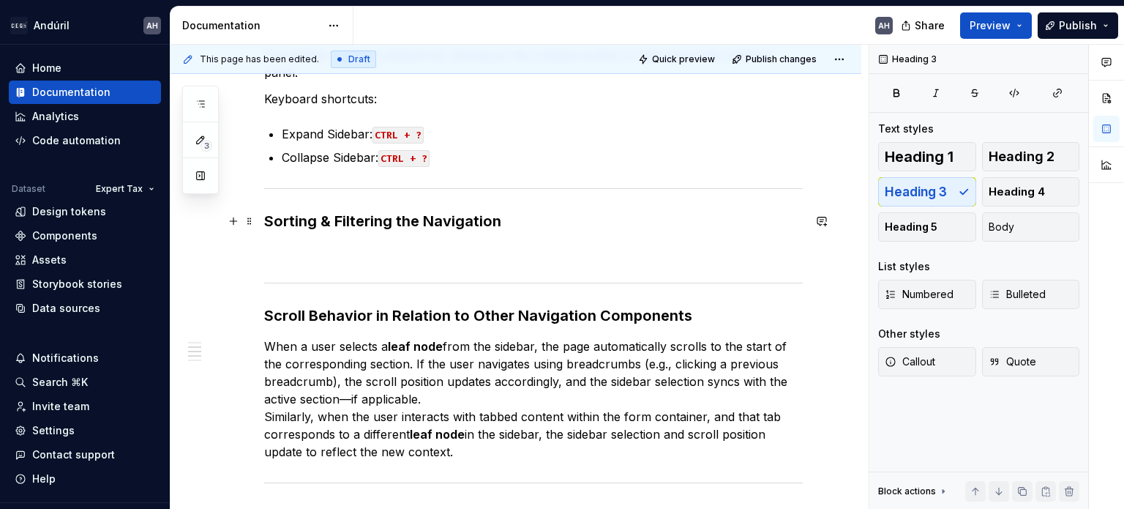
click at [269, 221] on h3 "Sorting & Filtering the Navigation" at bounding box center [533, 221] width 539 height 20
click at [263, 221] on div "This page has been edited. Draft Quick preview Publish changes Hidden page Side…" at bounding box center [520, 277] width 698 height 465
click at [266, 216] on h3 "Sorting & Filtering the Navigation" at bounding box center [533, 221] width 539 height 20
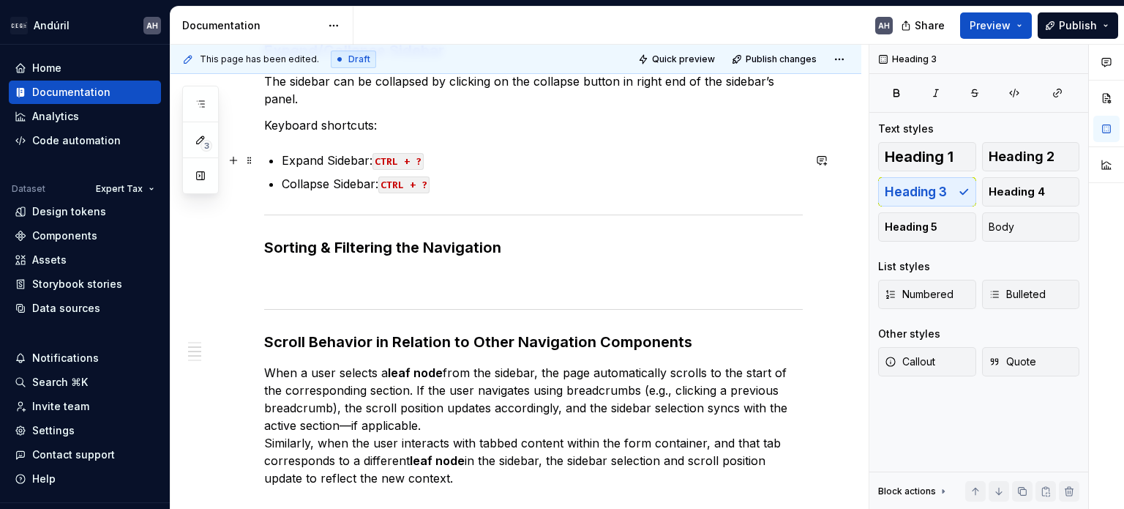
scroll to position [0, 0]
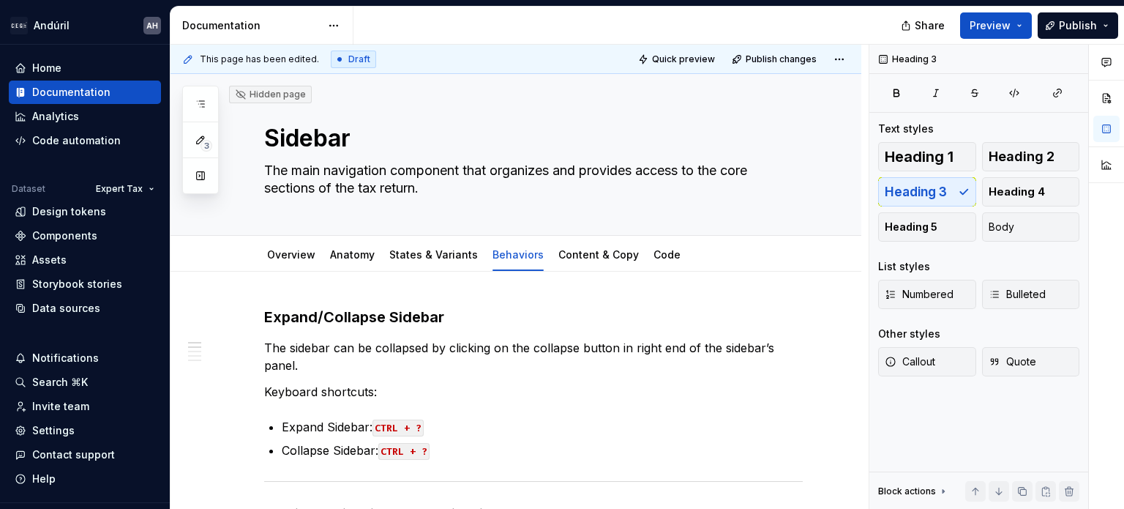
type textarea "*"
